Goal: Task Accomplishment & Management: Manage account settings

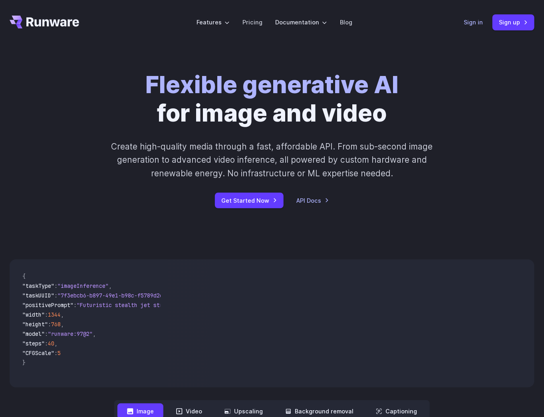
click at [470, 23] on link "Sign in" at bounding box center [473, 22] width 19 height 9
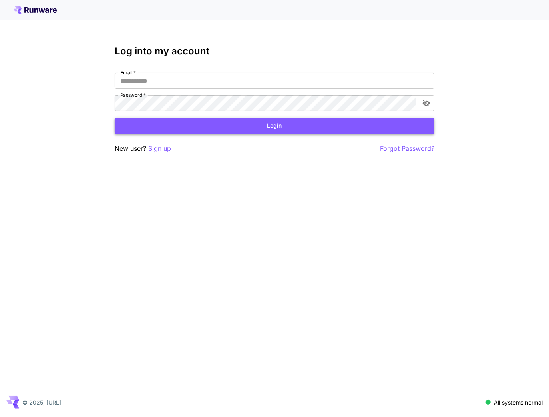
type input "**********"
click at [253, 126] on button "Login" at bounding box center [275, 125] width 320 height 16
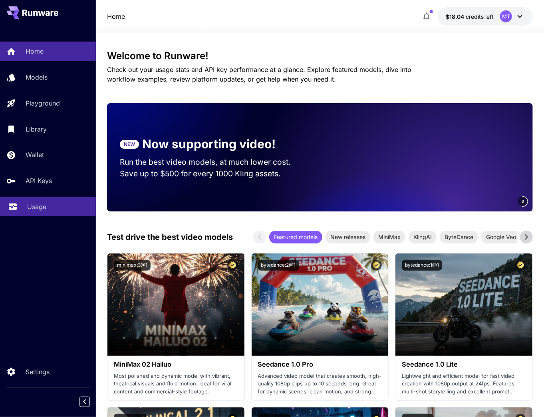
click at [66, 211] on div "Usage" at bounding box center [58, 207] width 62 height 10
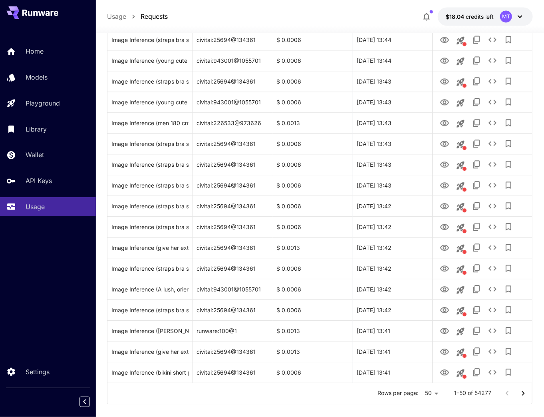
scroll to position [824, 0]
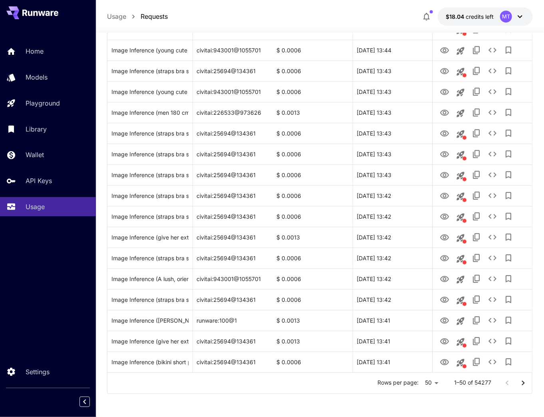
click at [521, 380] on icon "Go to next page" at bounding box center [524, 383] width 10 height 10
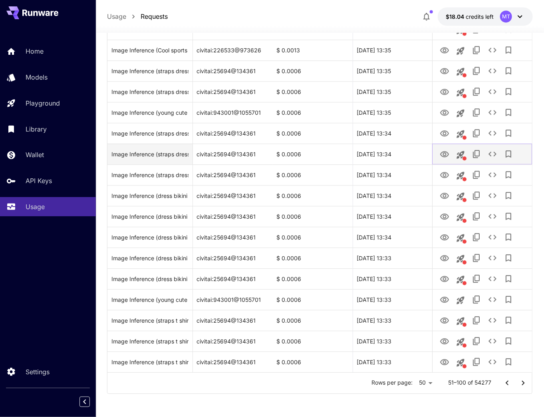
click at [445, 153] on icon "View Image" at bounding box center [445, 154] width 10 height 10
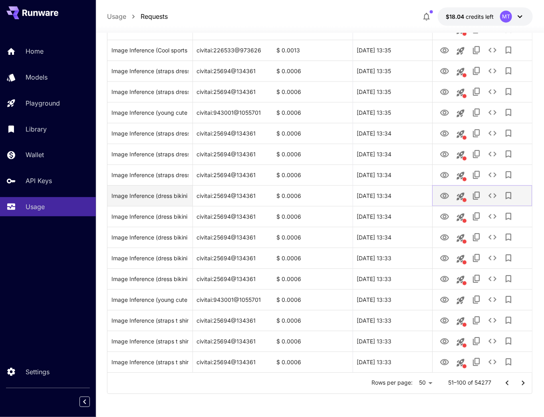
click at [449, 198] on icon "View Image" at bounding box center [445, 196] width 10 height 10
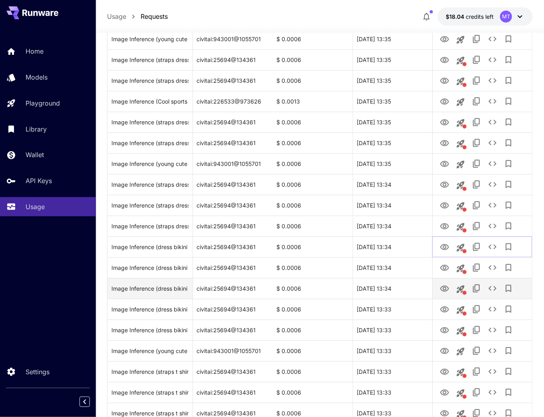
scroll to position [760, 0]
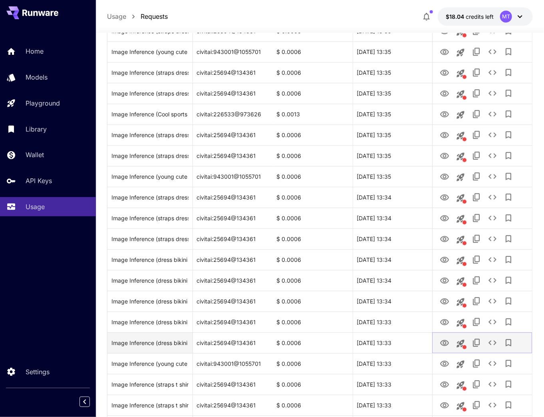
click at [444, 342] on icon "View Image" at bounding box center [445, 343] width 10 height 10
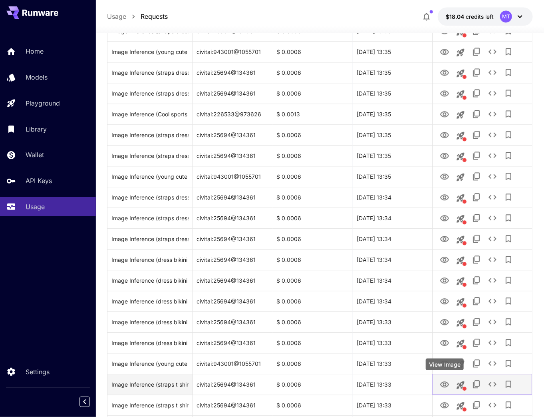
click at [448, 385] on icon "View Image" at bounding box center [444, 384] width 9 height 6
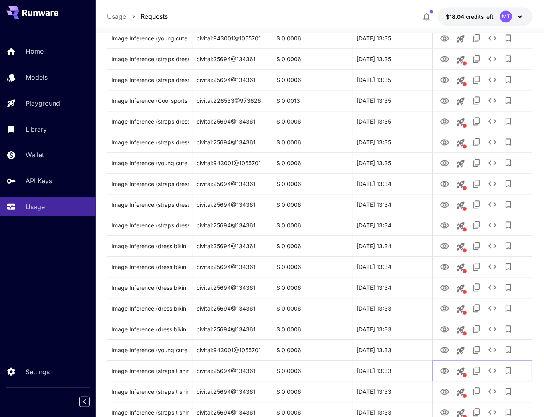
scroll to position [824, 0]
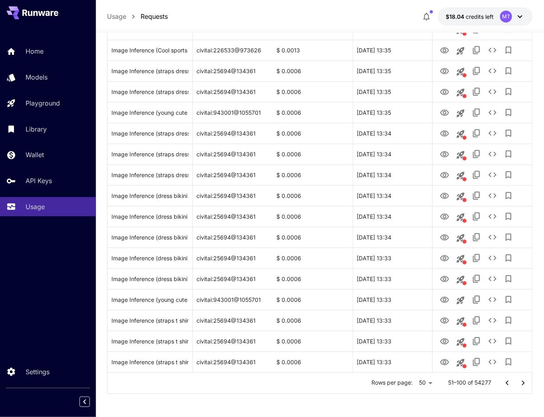
click at [524, 384] on icon "Go to next page" at bounding box center [524, 383] width 10 height 10
click at [525, 381] on icon "Go to next page" at bounding box center [524, 383] width 10 height 10
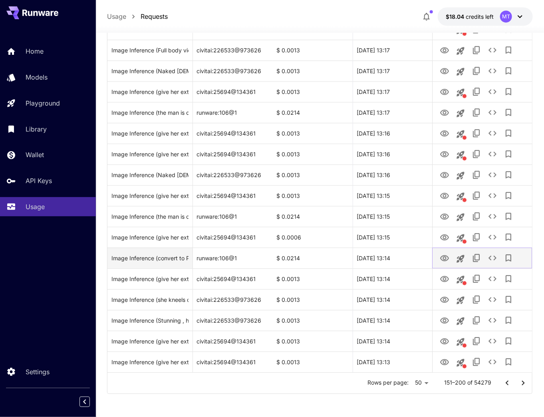
click at [442, 259] on icon "View Image" at bounding box center [445, 258] width 10 height 10
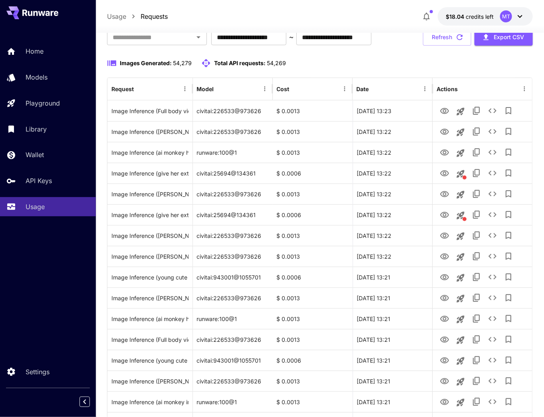
scroll to position [25, 0]
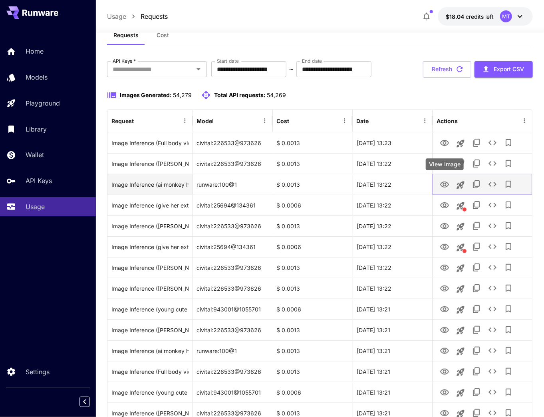
click at [447, 187] on icon "View Image" at bounding box center [445, 185] width 10 height 10
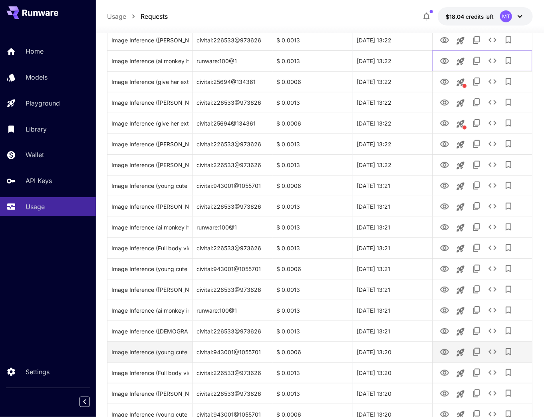
scroll to position [0, 0]
